Goal: Task Accomplishment & Management: Manage account settings

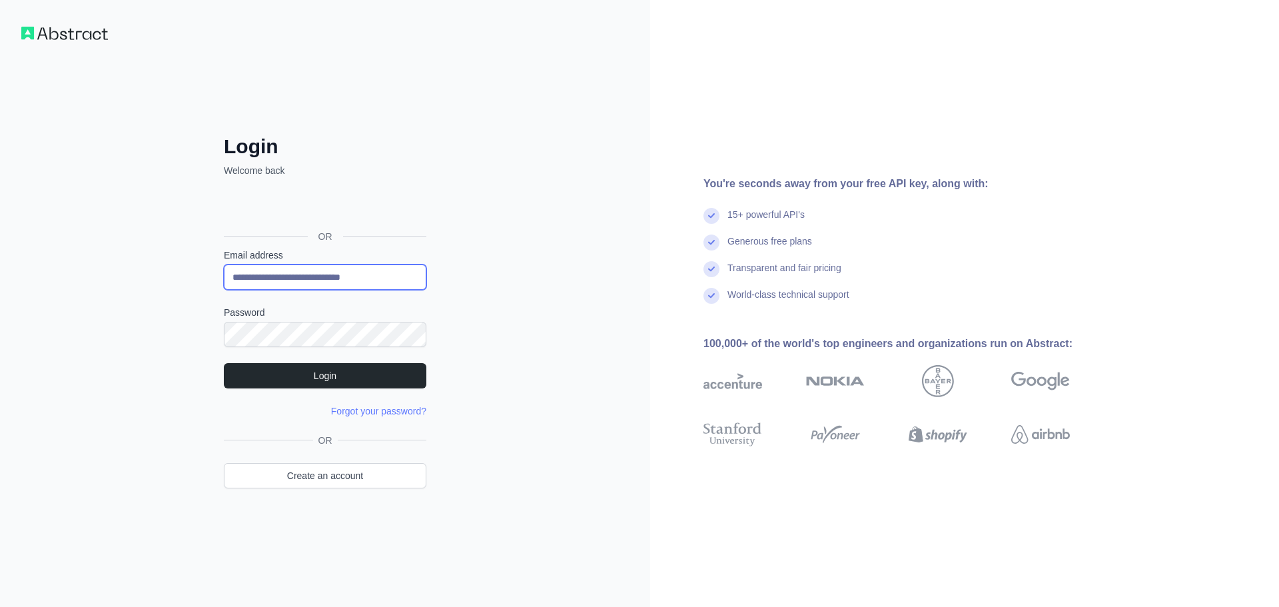
type input "**********"
drag, startPoint x: 468, startPoint y: 253, endPoint x: 436, endPoint y: 262, distance: 33.1
click at [469, 252] on div "**********" at bounding box center [325, 303] width 650 height 607
click at [482, 302] on div "**********" at bounding box center [325, 303] width 650 height 607
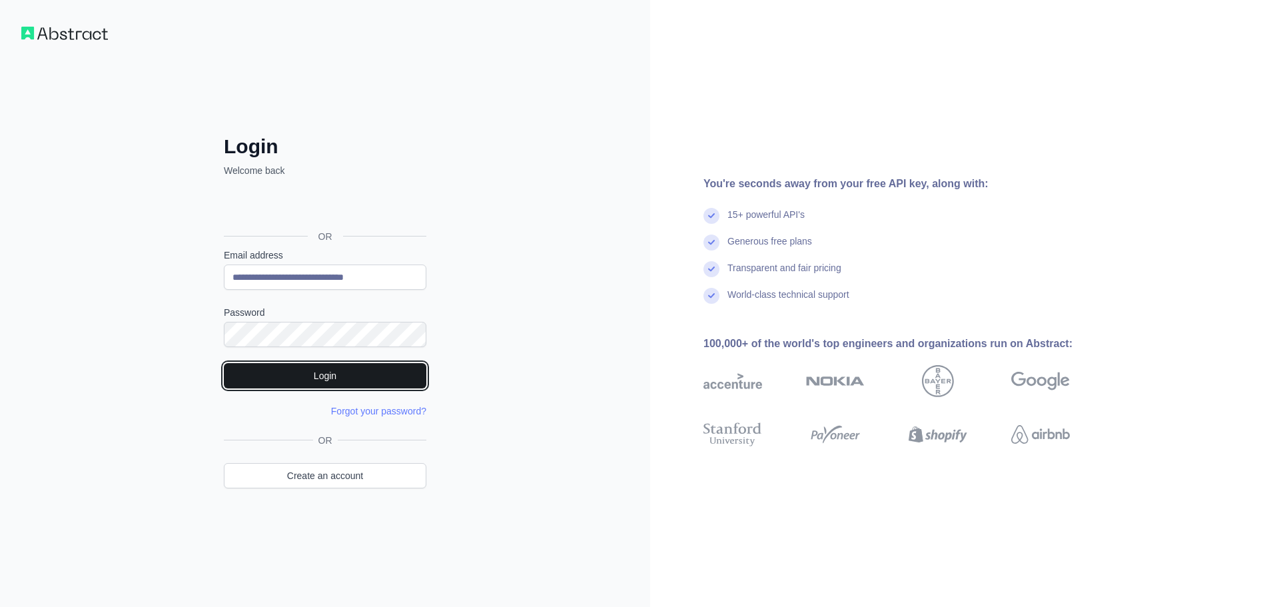
click at [327, 380] on button "Login" at bounding box center [325, 375] width 203 height 25
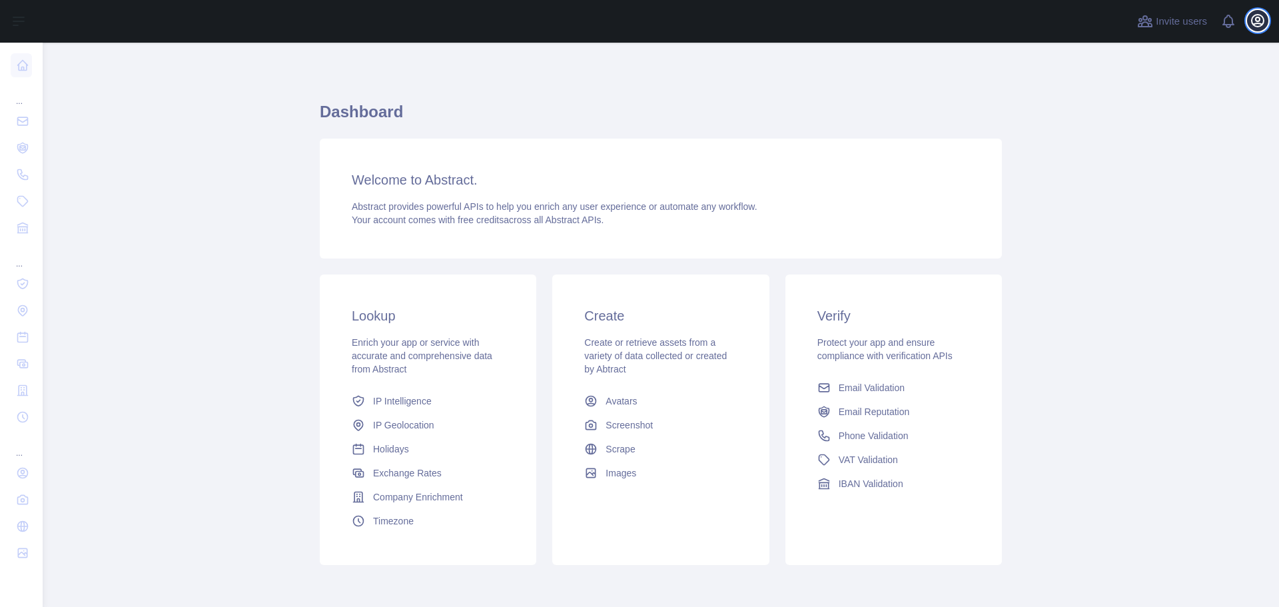
click at [1252, 17] on icon "button" at bounding box center [1258, 21] width 16 height 16
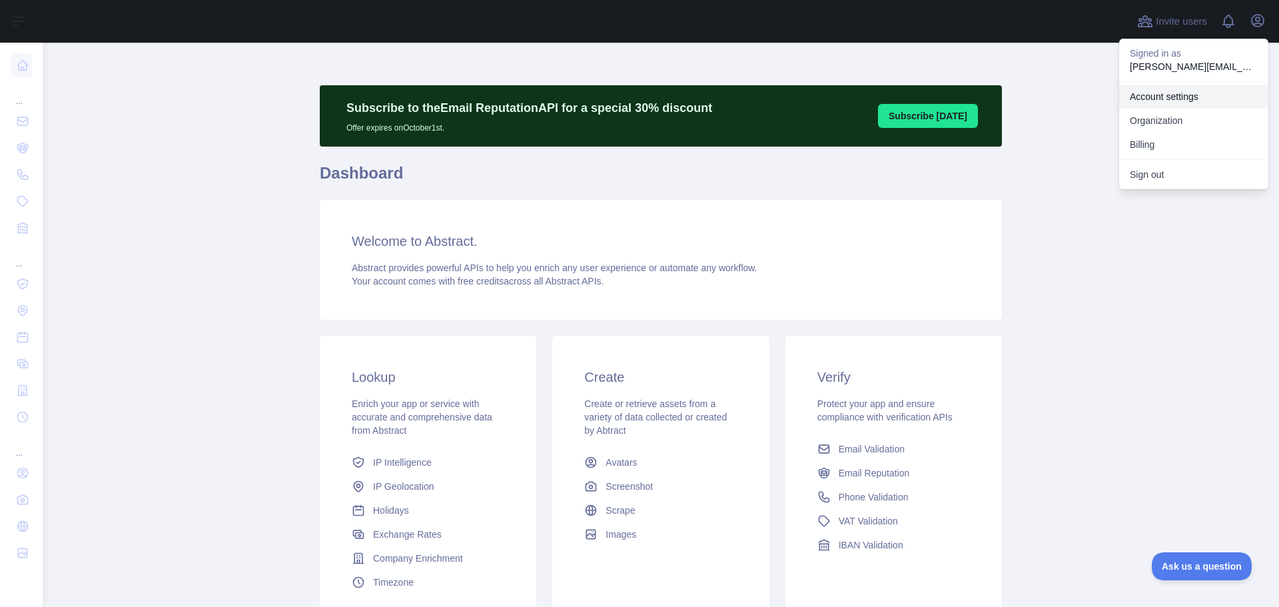
click at [1166, 99] on link "Account settings" at bounding box center [1193, 97] width 149 height 24
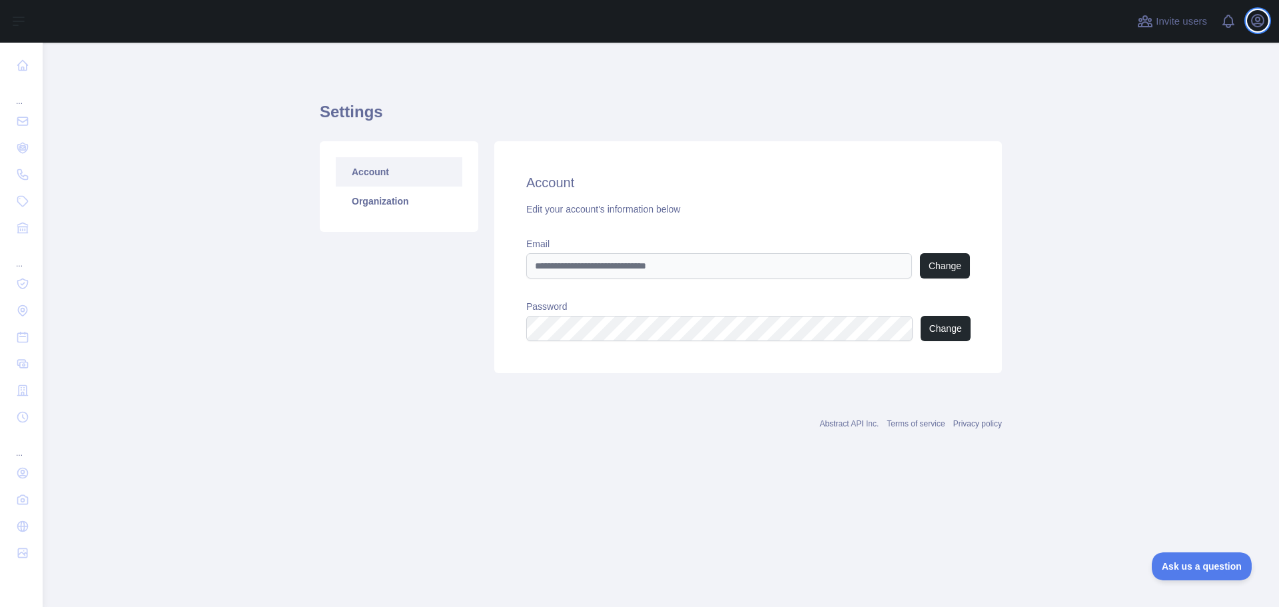
type input "**********"
click at [955, 326] on button "Change" at bounding box center [946, 328] width 50 height 25
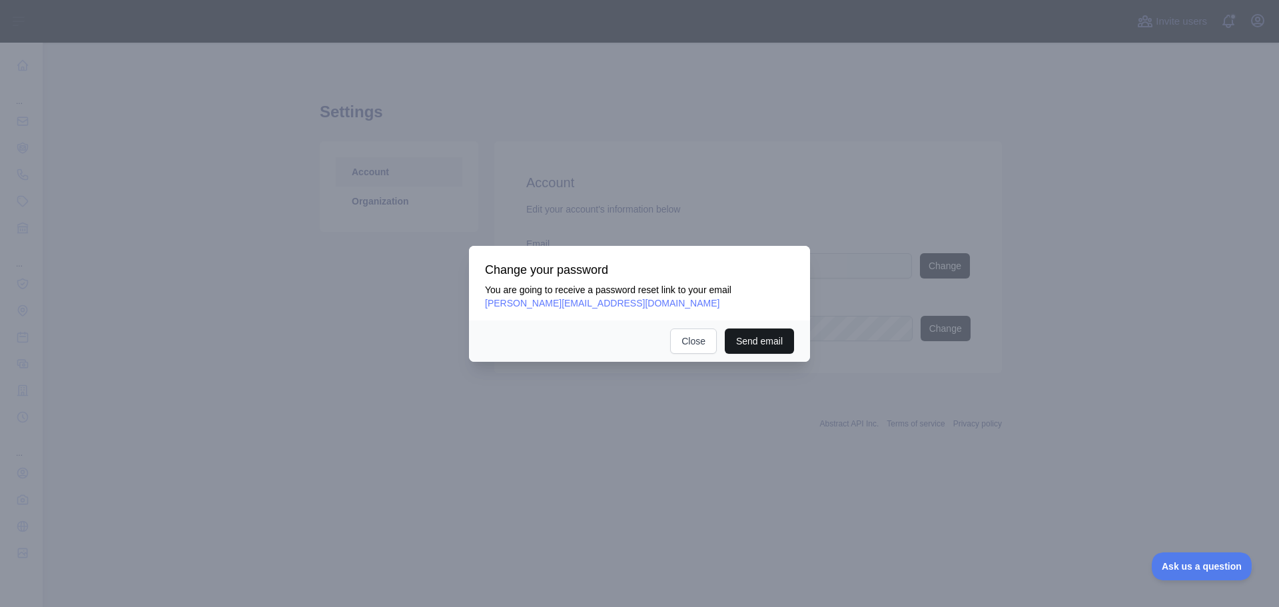
click at [771, 342] on button "Send email" at bounding box center [759, 340] width 69 height 25
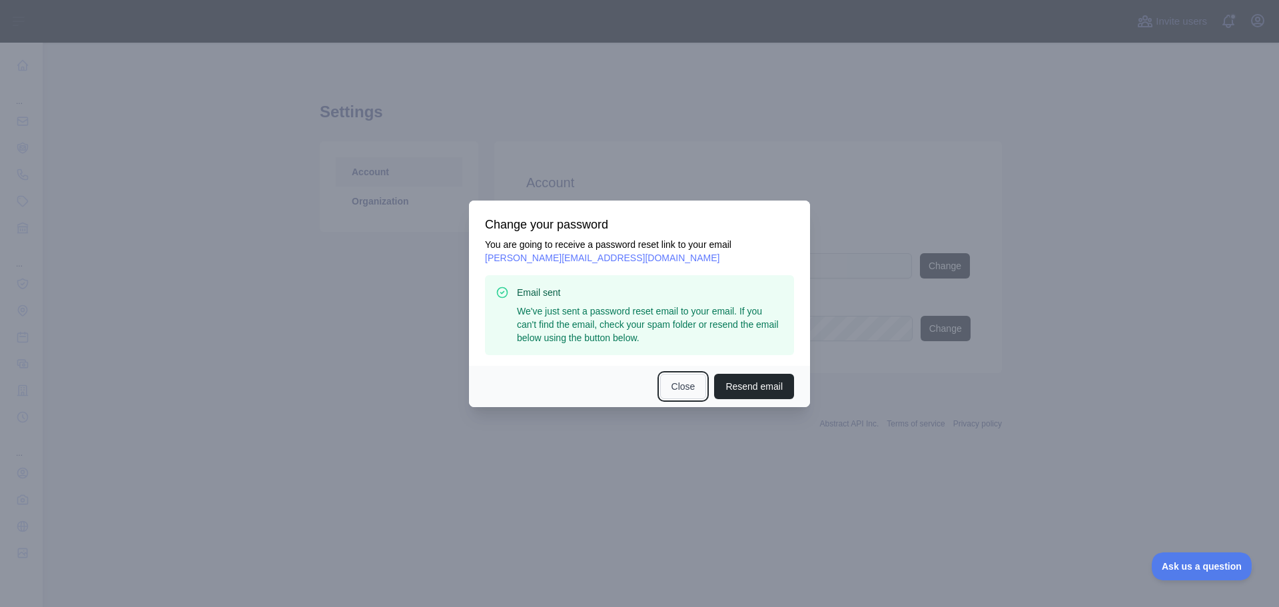
click at [686, 386] on button "Close" at bounding box center [683, 386] width 47 height 25
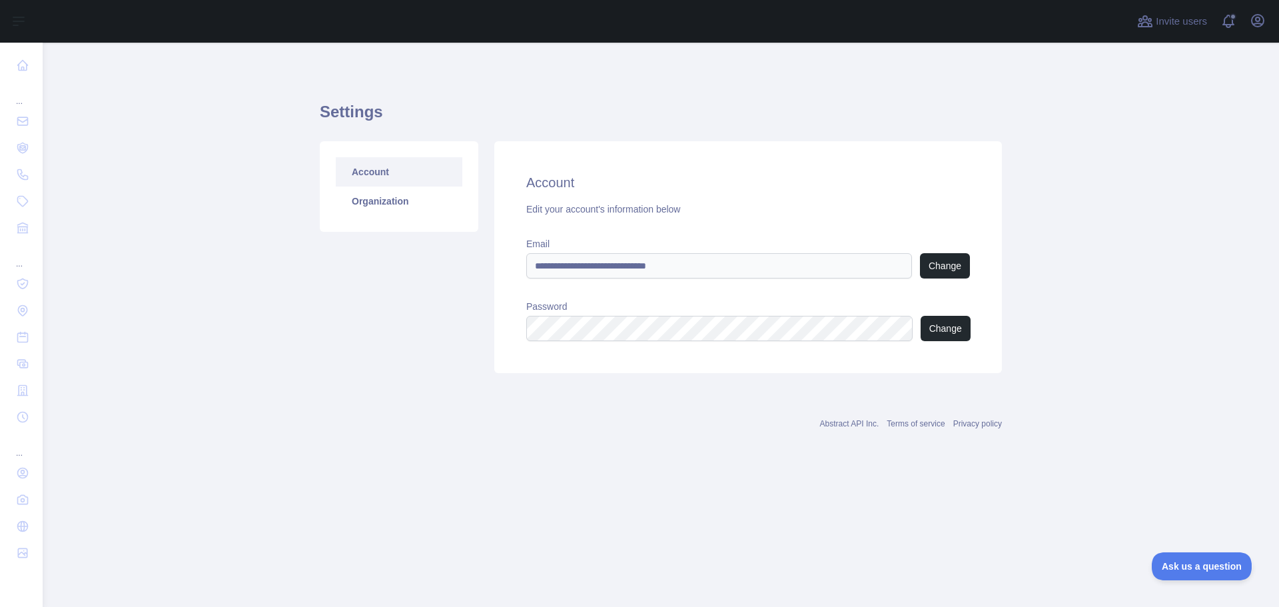
click at [1272, 7] on div "Invite users View notifications Open user menu" at bounding box center [661, 21] width 1236 height 43
click at [1261, 19] on icon "button" at bounding box center [1258, 21] width 16 height 16
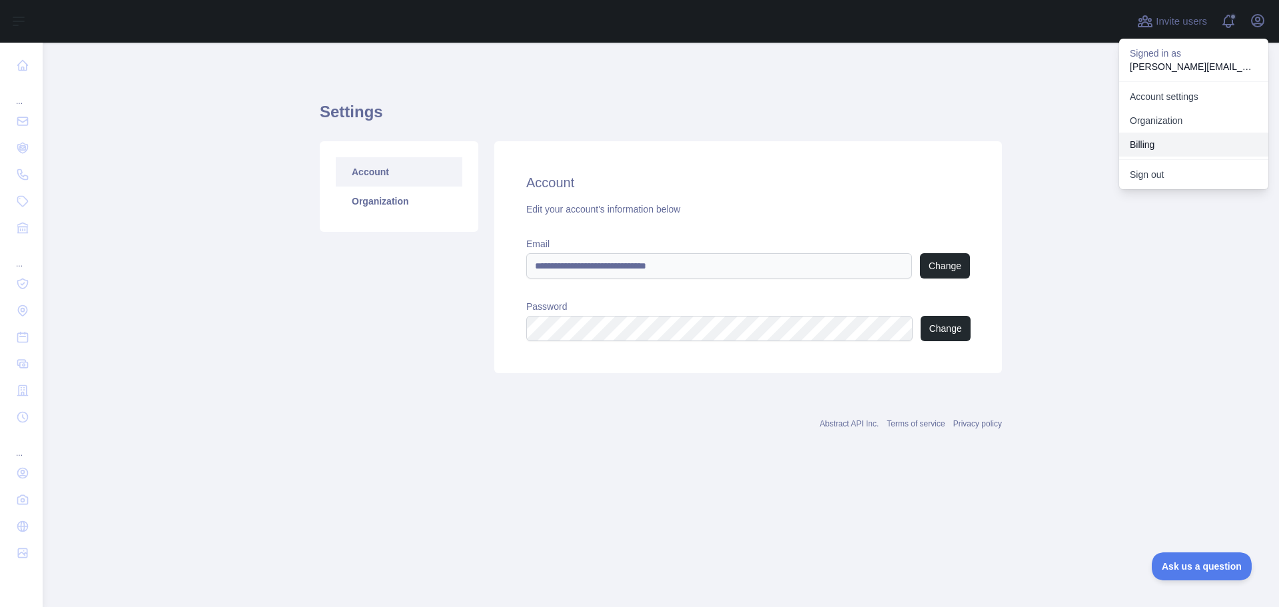
click at [1166, 133] on button "Billing" at bounding box center [1193, 145] width 149 height 24
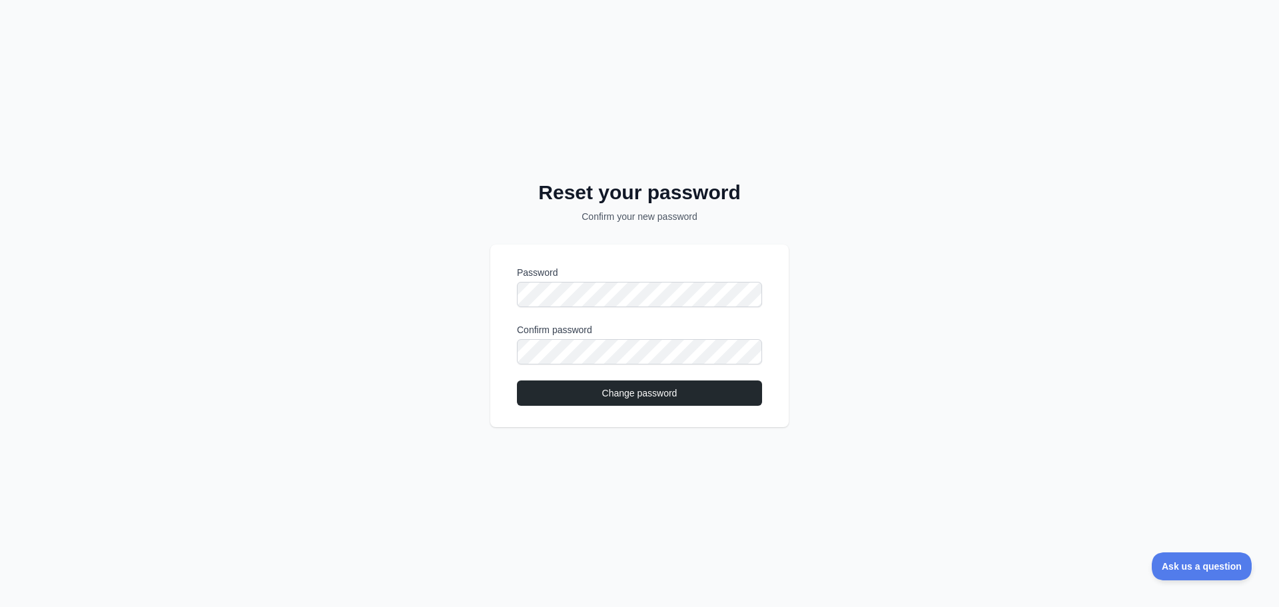
click at [885, 296] on div "Reset your password Confirm your new password Password Confirm password Change …" at bounding box center [639, 303] width 1279 height 607
click at [871, 302] on div "Reset your password Confirm your new password Password Confirm password Change …" at bounding box center [639, 303] width 1279 height 607
click at [372, 300] on div "Reset your password Confirm your new password Password Confirm password Change …" at bounding box center [639, 303] width 1279 height 607
drag, startPoint x: 352, startPoint y: 324, endPoint x: 387, endPoint y: 330, distance: 35.9
click at [387, 330] on div "Reset your password Confirm your new password Password Confirm password Change …" at bounding box center [639, 303] width 1279 height 607
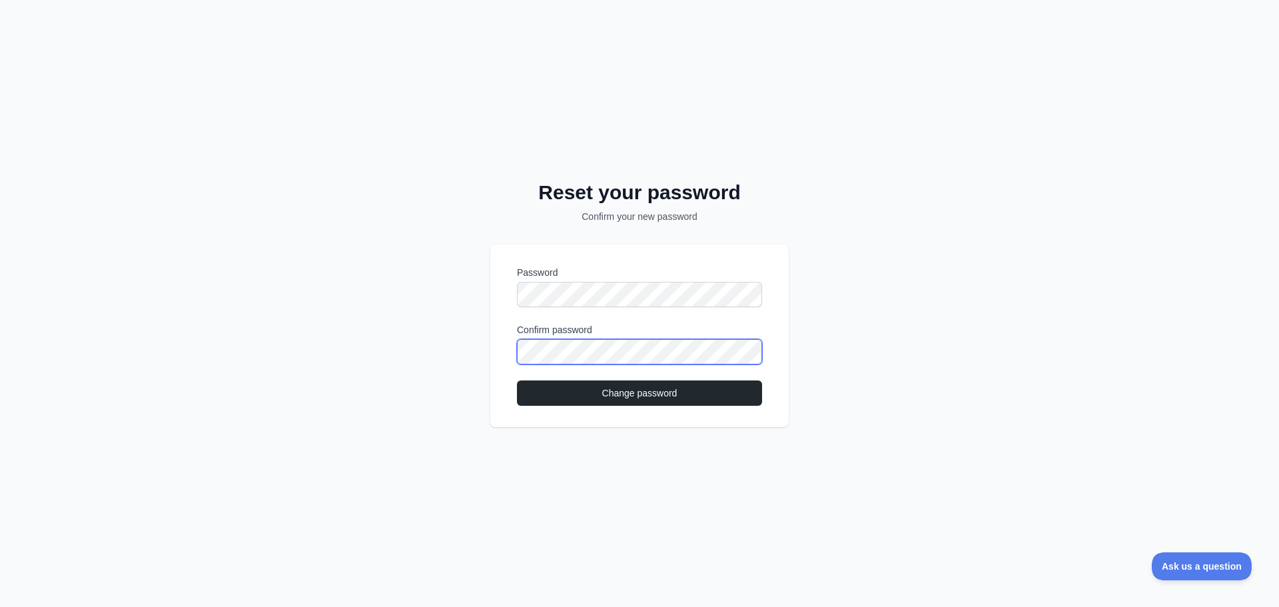
click at [325, 350] on div "Reset your password Confirm your new password Password Confirm password Change …" at bounding box center [639, 303] width 1279 height 607
click at [348, 350] on div "Reset your password Confirm your new password Password Confirm password Change …" at bounding box center [639, 303] width 1279 height 607
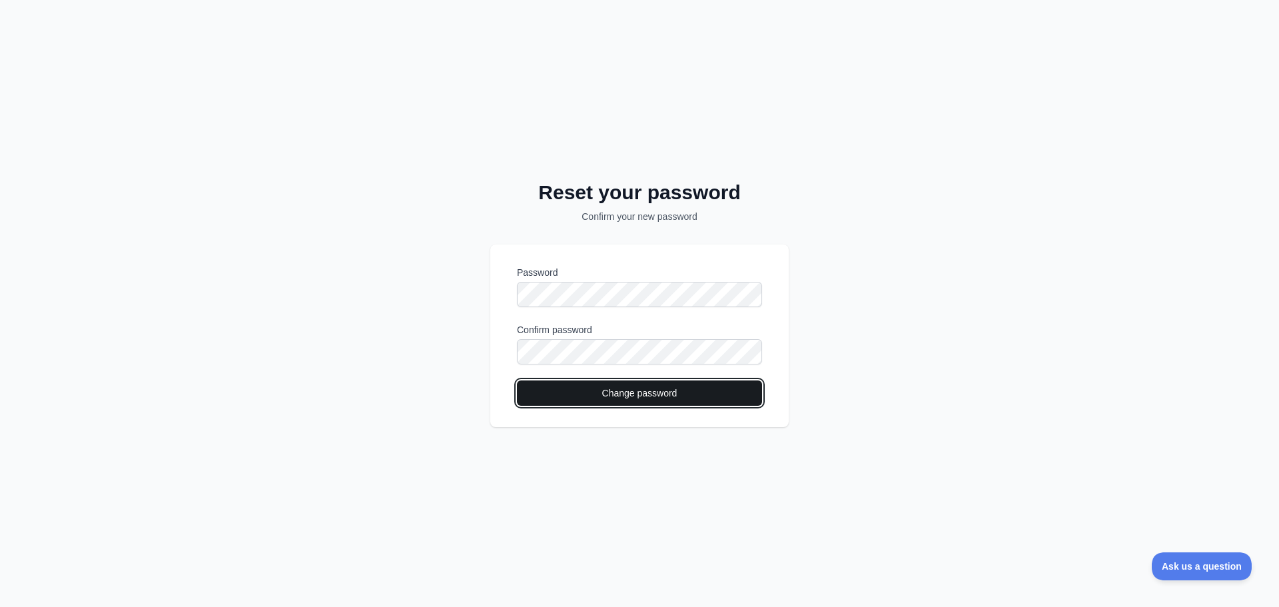
click at [608, 395] on button "Change password" at bounding box center [639, 392] width 245 height 25
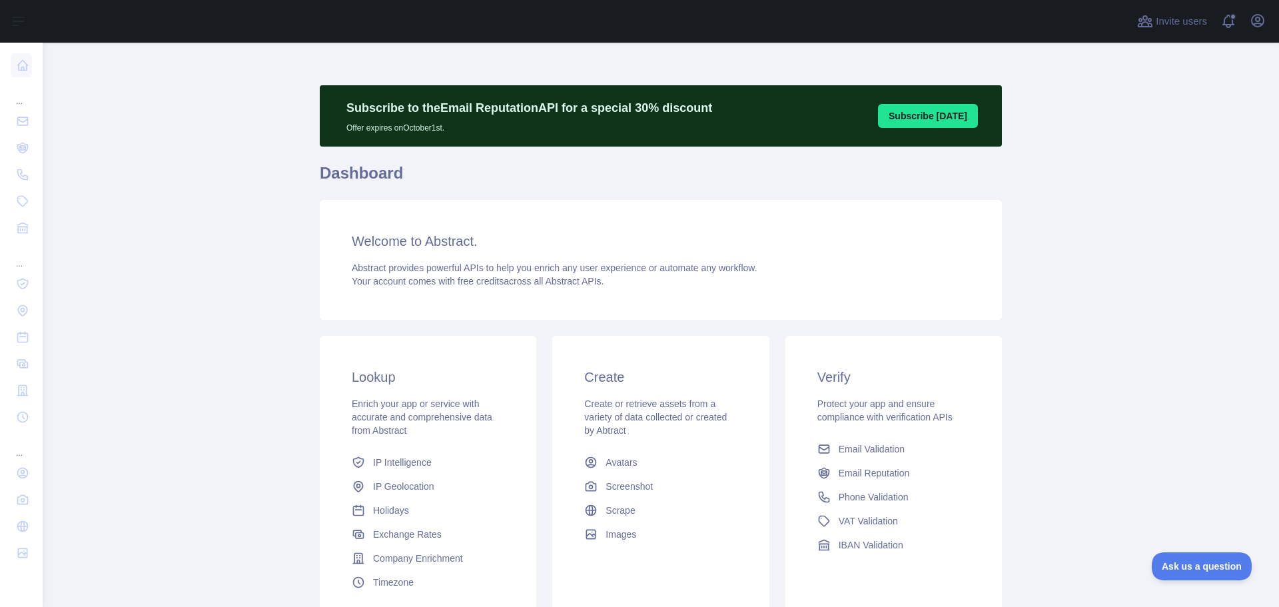
click at [1086, 129] on main "Subscribe to the Email Reputation API for a special 30 % discount Offer expires…" at bounding box center [661, 325] width 1236 height 564
click at [1262, 25] on icon "button" at bounding box center [1258, 21] width 12 height 12
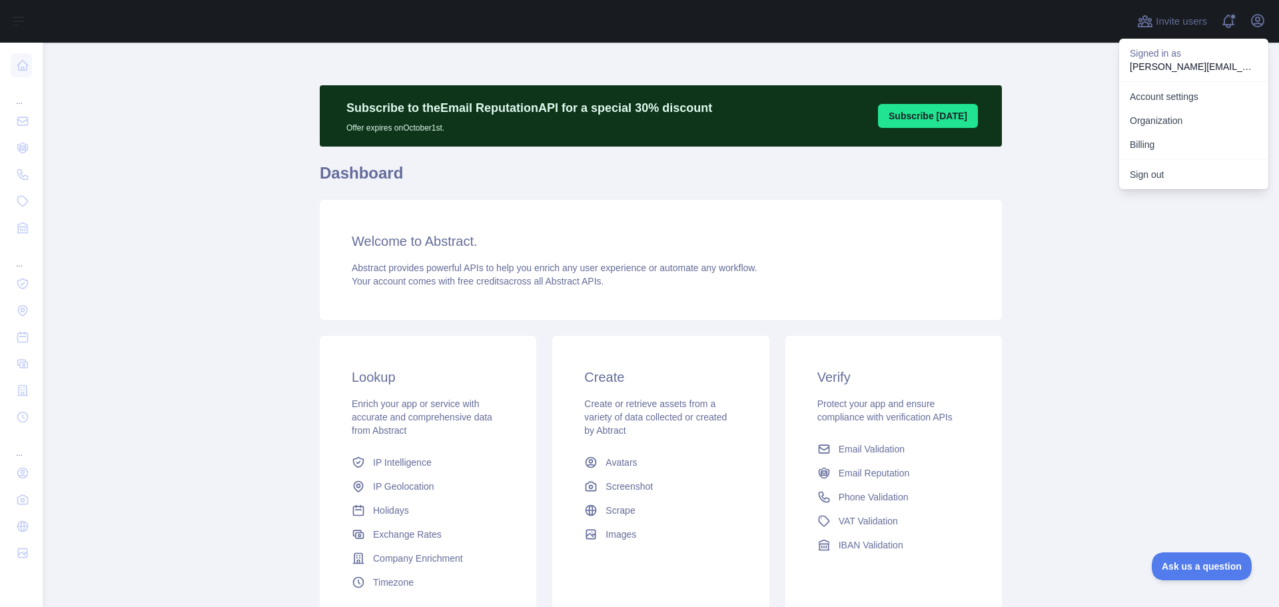
click at [1161, 143] on button "Billing" at bounding box center [1193, 145] width 149 height 24
